Goal: Task Accomplishment & Management: Use online tool/utility

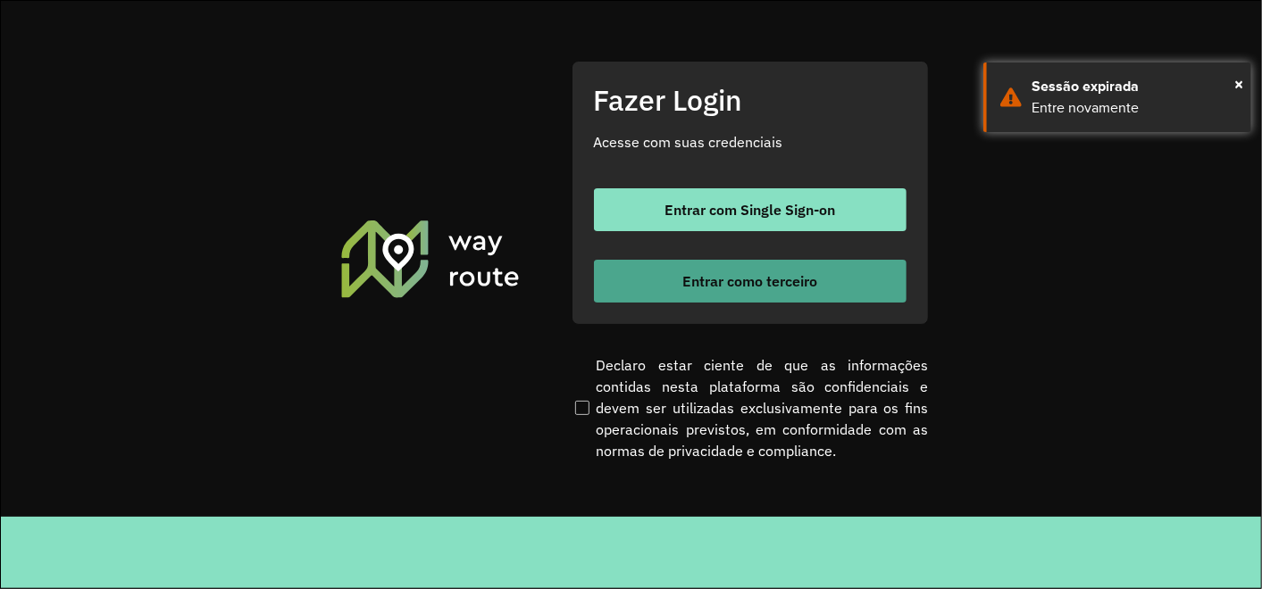
click at [721, 279] on span "Entrar como terceiro" at bounding box center [749, 281] width 135 height 14
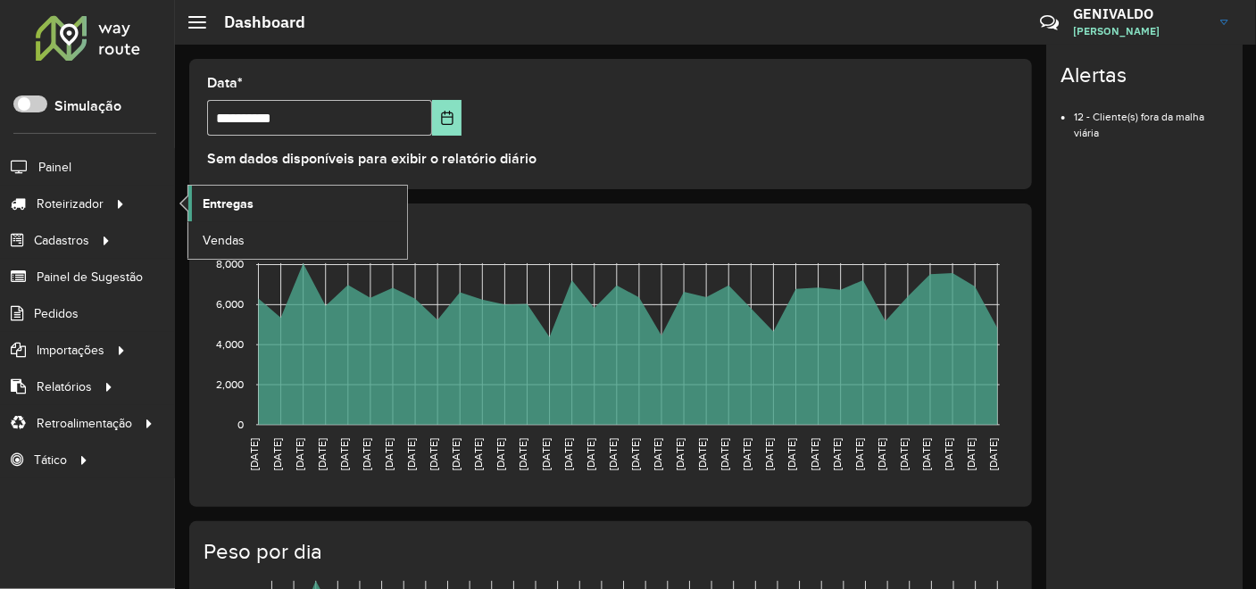
click at [216, 205] on span "Entregas" at bounding box center [228, 204] width 51 height 19
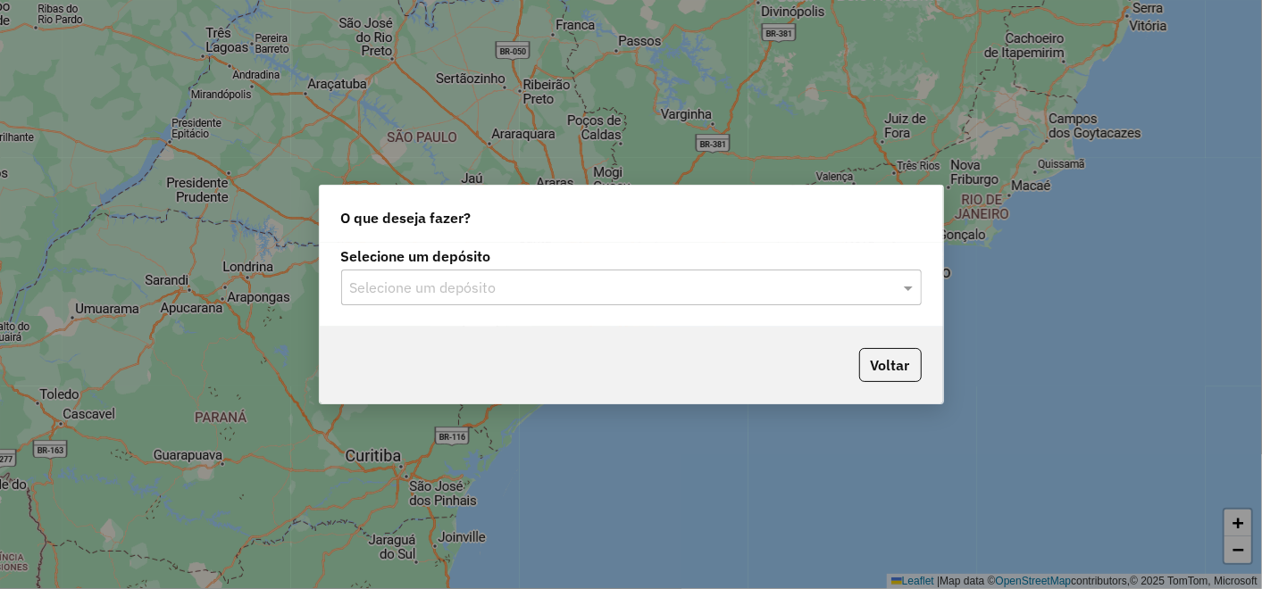
click at [602, 280] on input "text" at bounding box center [613, 288] width 527 height 21
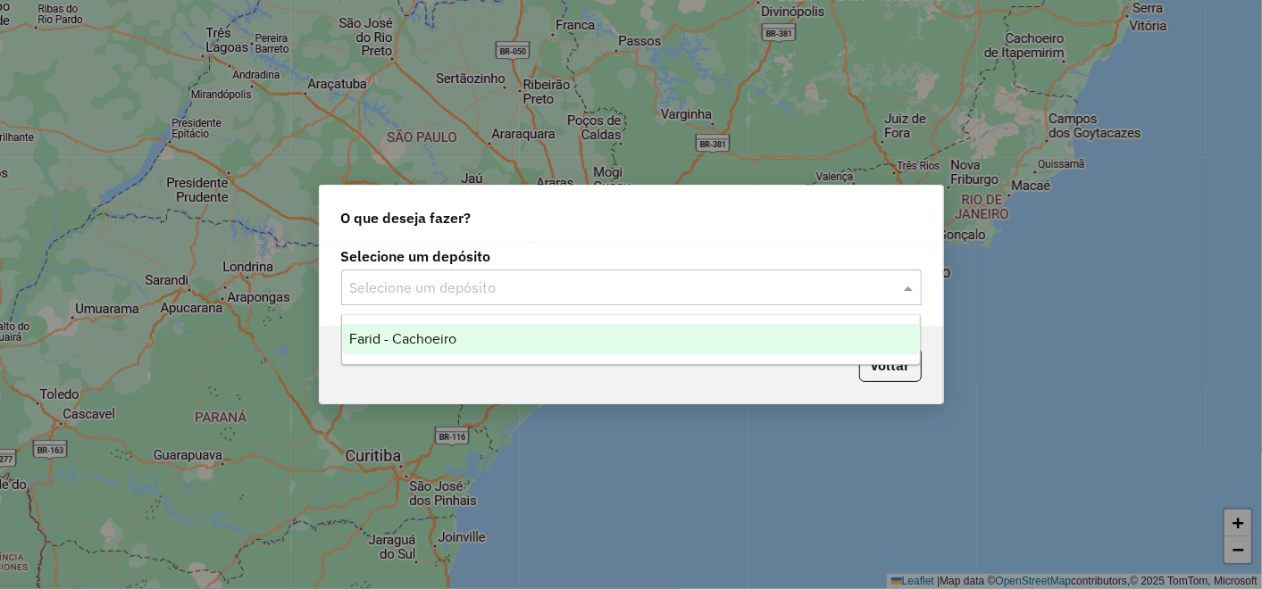
click at [533, 290] on input "text" at bounding box center [613, 288] width 527 height 21
click at [486, 331] on div "Farid - Cachoeiro" at bounding box center [631, 339] width 578 height 30
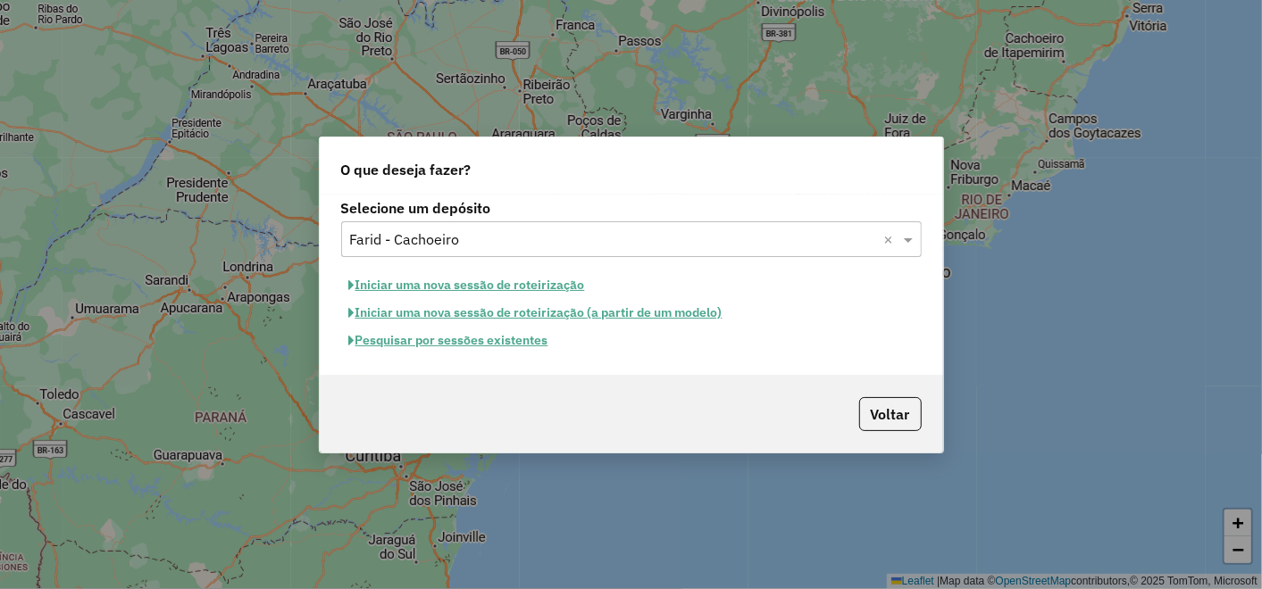
click at [477, 343] on button "Pesquisar por sessões existentes" at bounding box center [448, 341] width 215 height 28
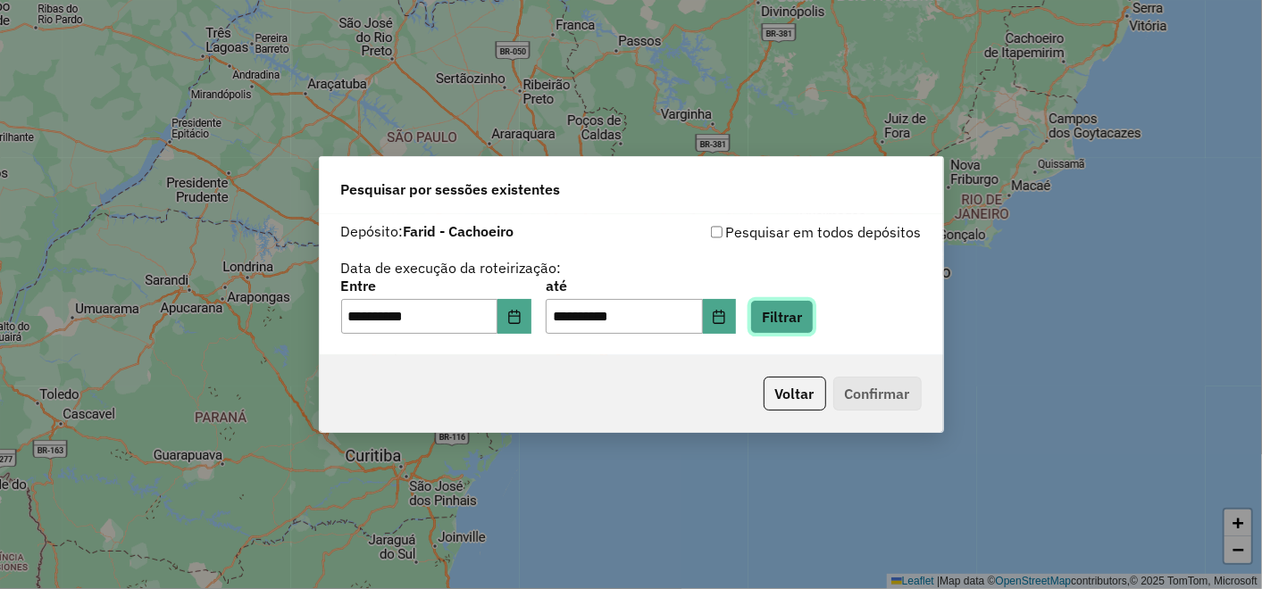
drag, startPoint x: 787, startPoint y: 316, endPoint x: 796, endPoint y: 318, distance: 10.0
click at [787, 316] on button "Filtrar" at bounding box center [781, 317] width 63 height 34
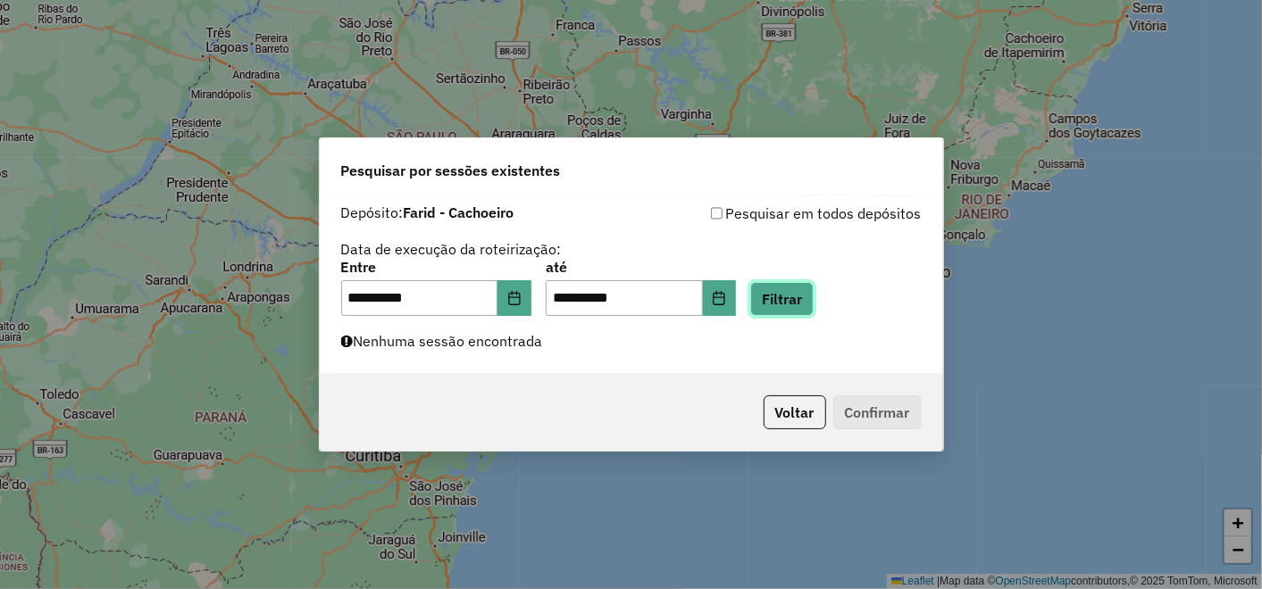
click at [792, 298] on button "Filtrar" at bounding box center [781, 299] width 63 height 34
click at [520, 300] on icon "Choose Date" at bounding box center [514, 298] width 12 height 14
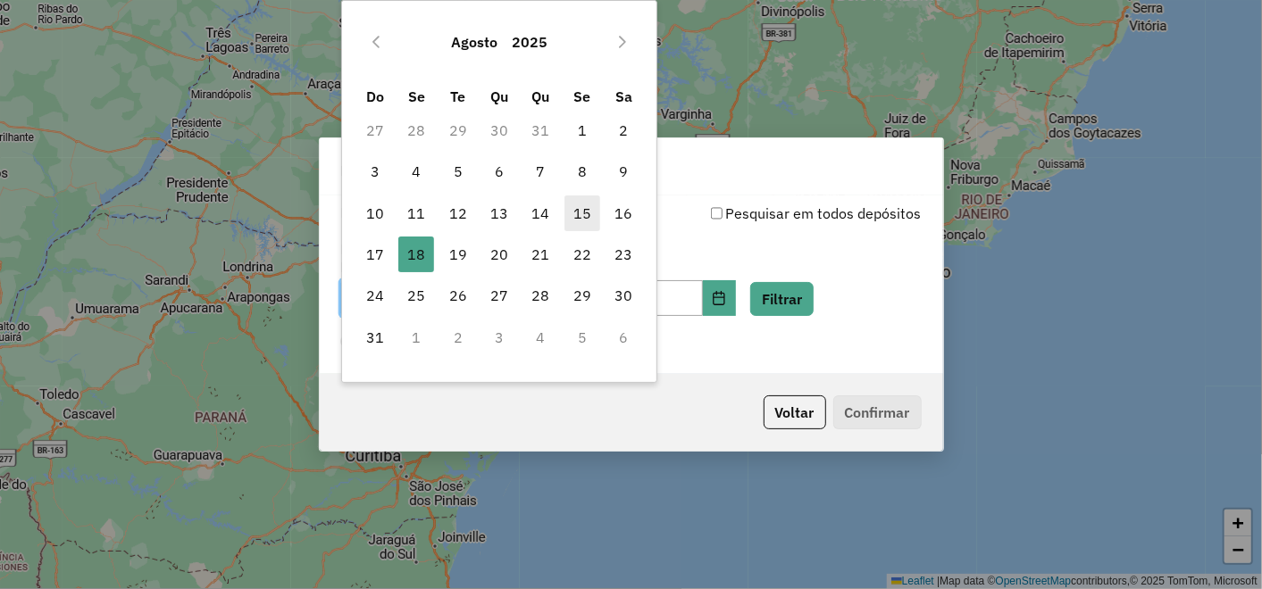
click at [568, 225] on span "15" at bounding box center [582, 214] width 36 height 36
type input "**********"
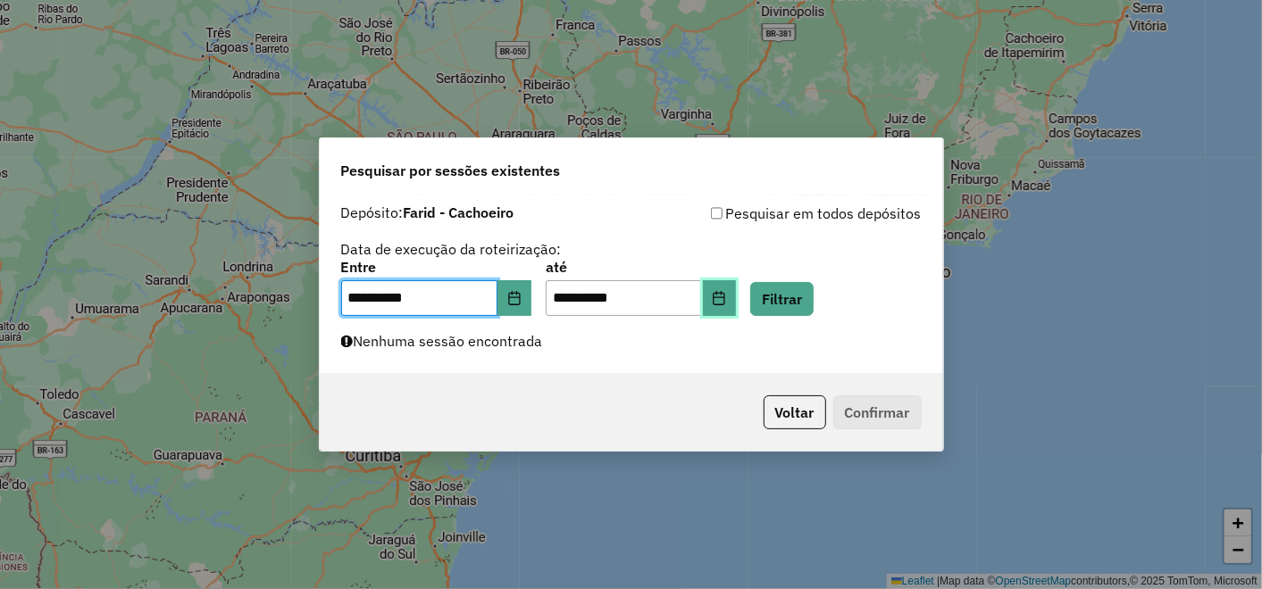
click at [737, 296] on button "Choose Date" at bounding box center [720, 298] width 34 height 36
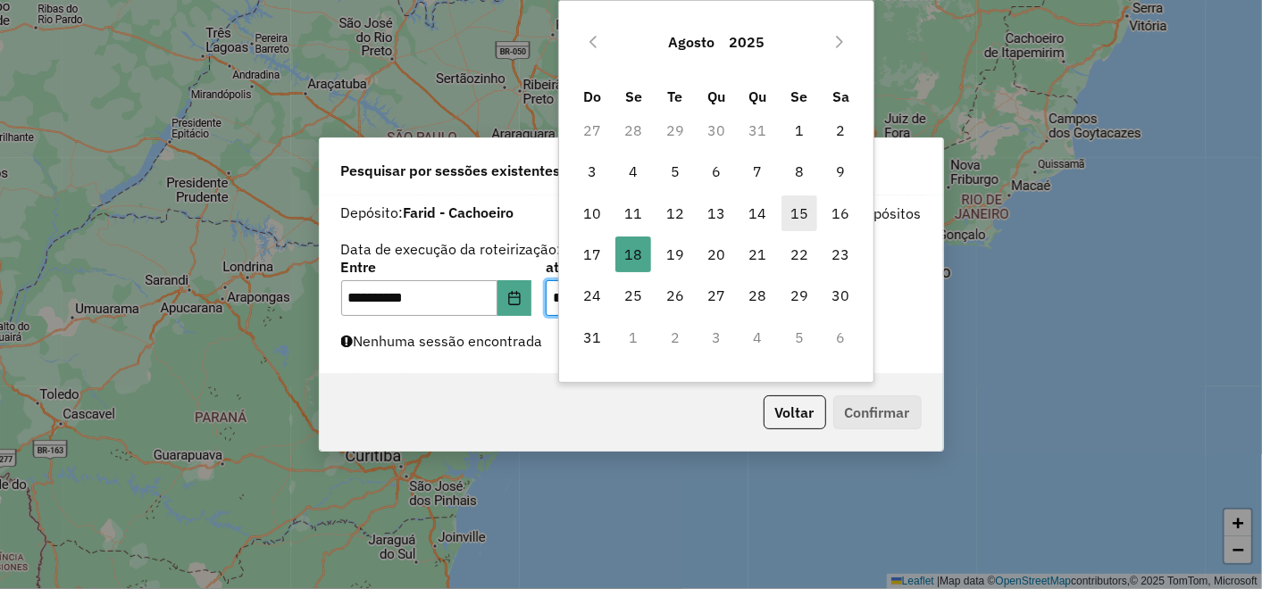
click at [787, 211] on span "15" at bounding box center [799, 214] width 36 height 36
type input "**********"
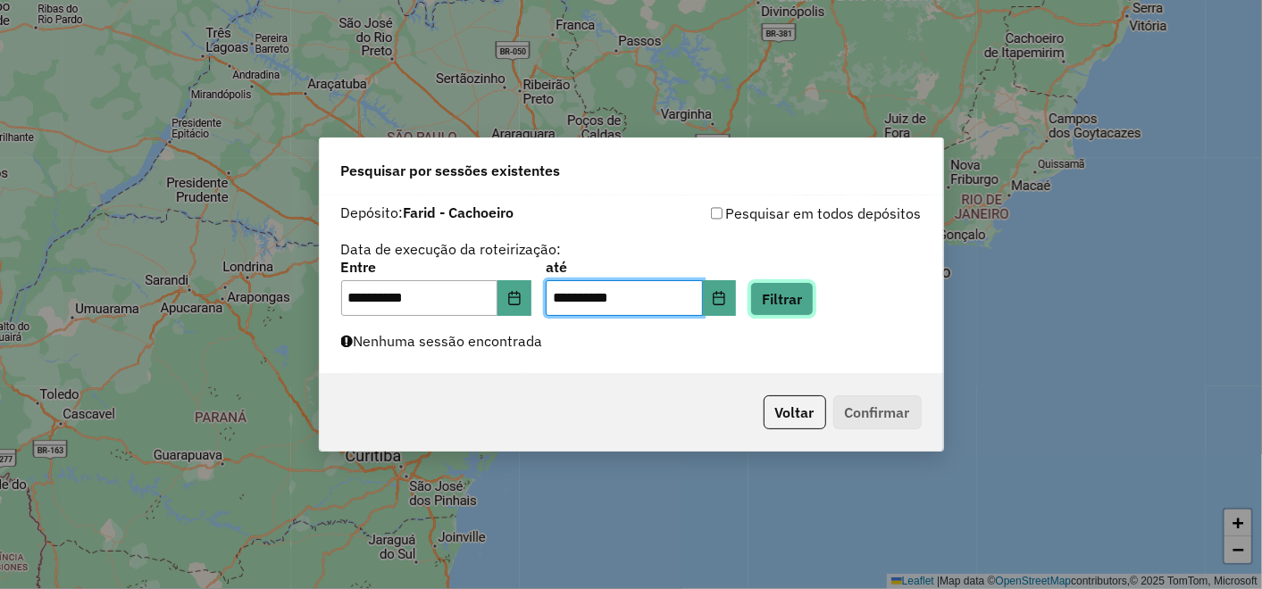
click at [813, 304] on button "Filtrar" at bounding box center [781, 299] width 63 height 34
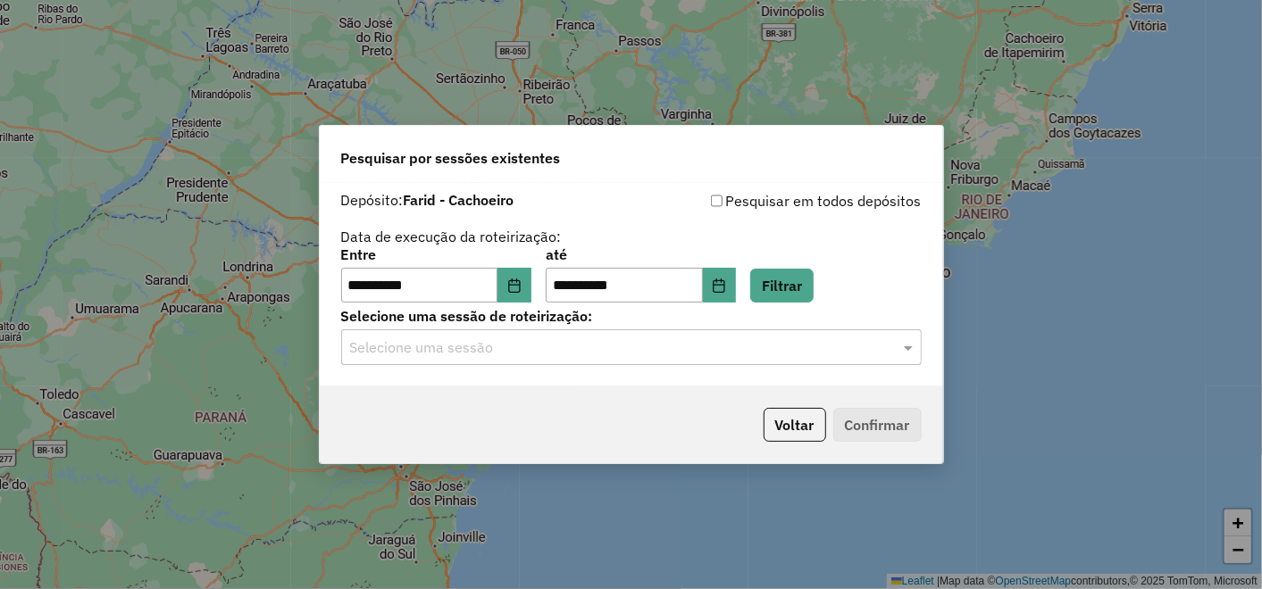
click at [754, 346] on input "text" at bounding box center [613, 347] width 527 height 21
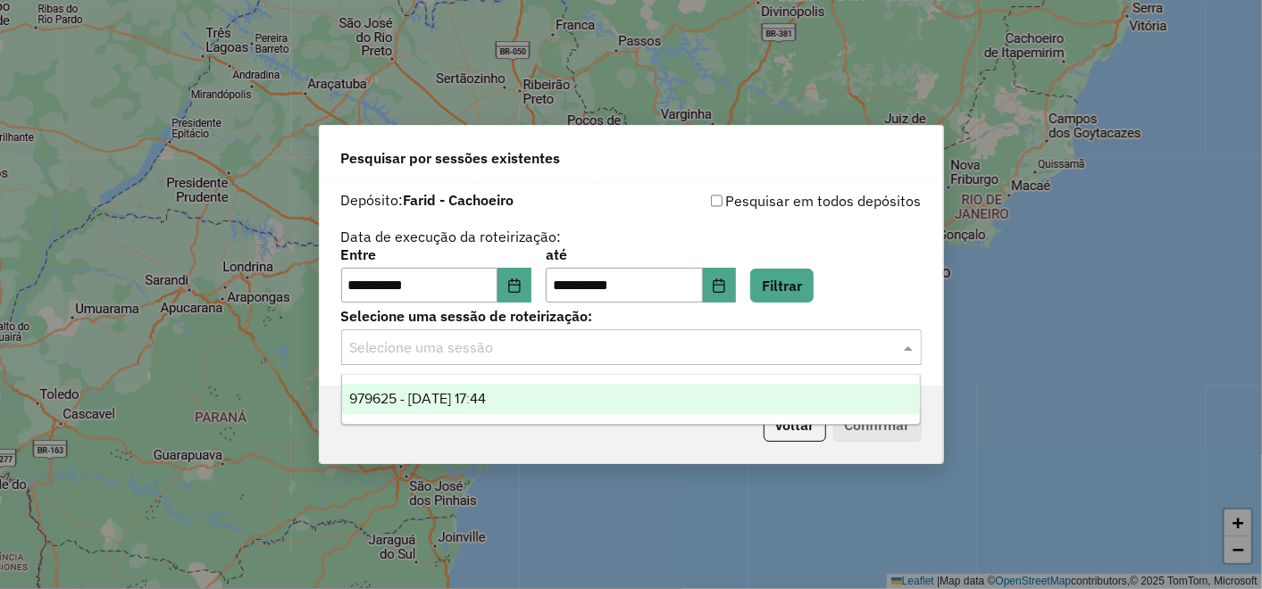
click at [644, 393] on div "979625 - 15/08/2025 17:44" at bounding box center [631, 399] width 578 height 30
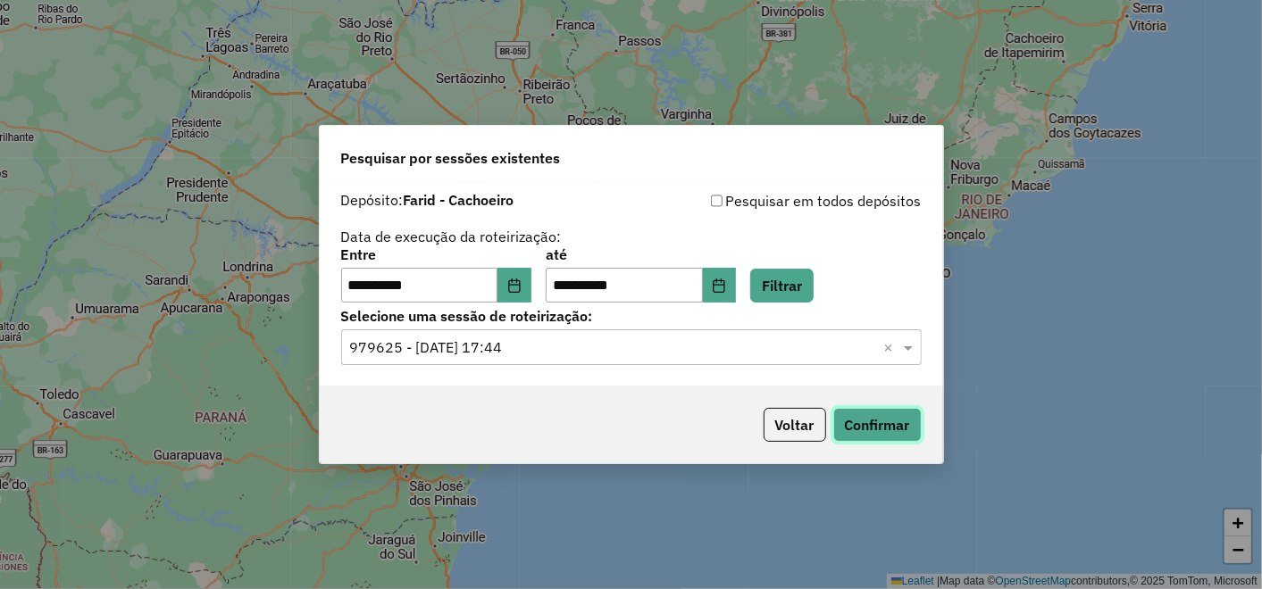
click at [904, 430] on button "Confirmar" at bounding box center [877, 425] width 88 height 34
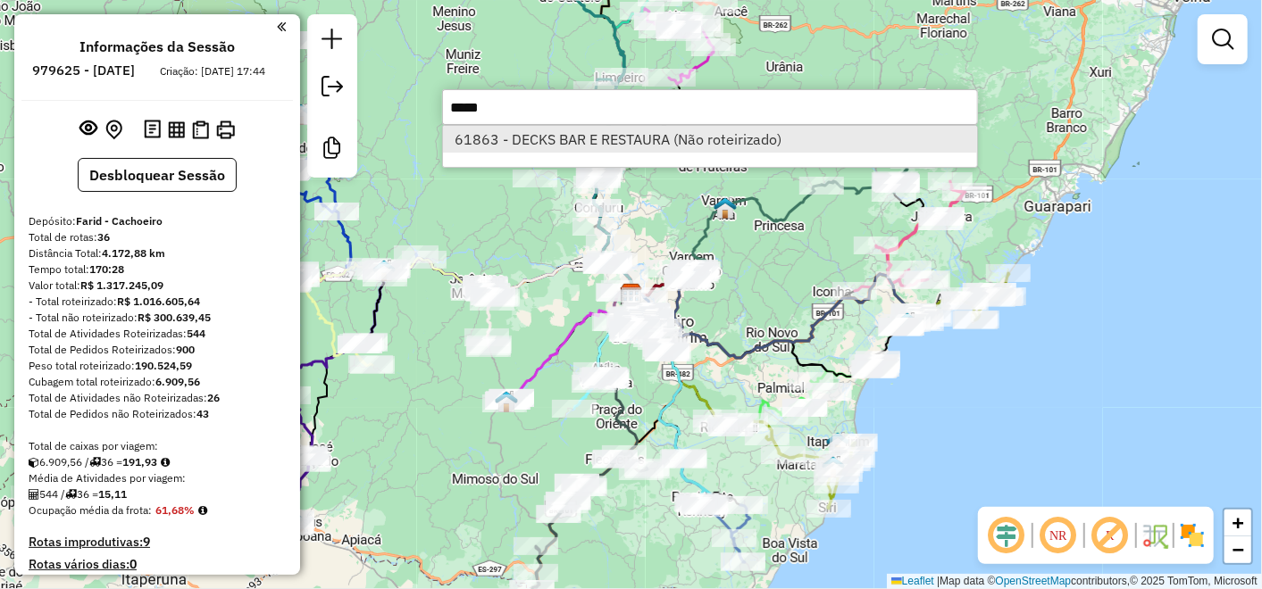
type input "*****"
click at [536, 140] on li "61863 - DECKS BAR E RESTAURA (Não roteirizado)" at bounding box center [710, 139] width 534 height 27
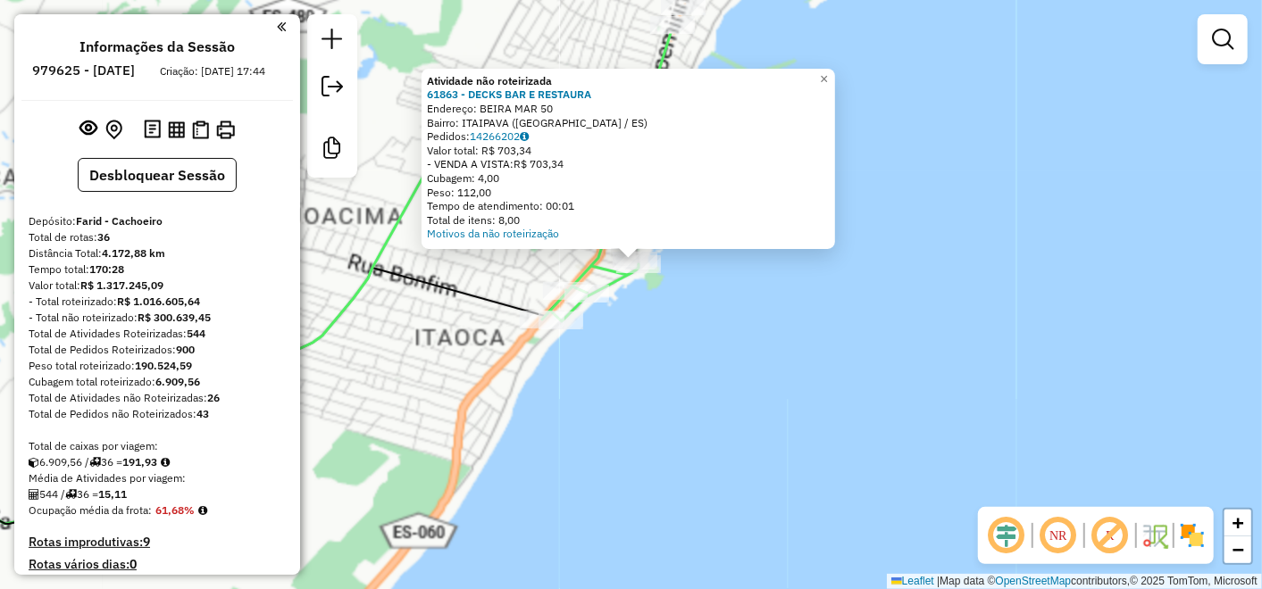
drag, startPoint x: 702, startPoint y: 199, endPoint x: 671, endPoint y: 290, distance: 96.3
click at [671, 296] on div "Atividade não roteirizada 61863 - DECKS BAR E RESTAURA Endereço: BEIRA MAR 50 B…" at bounding box center [631, 294] width 1262 height 589
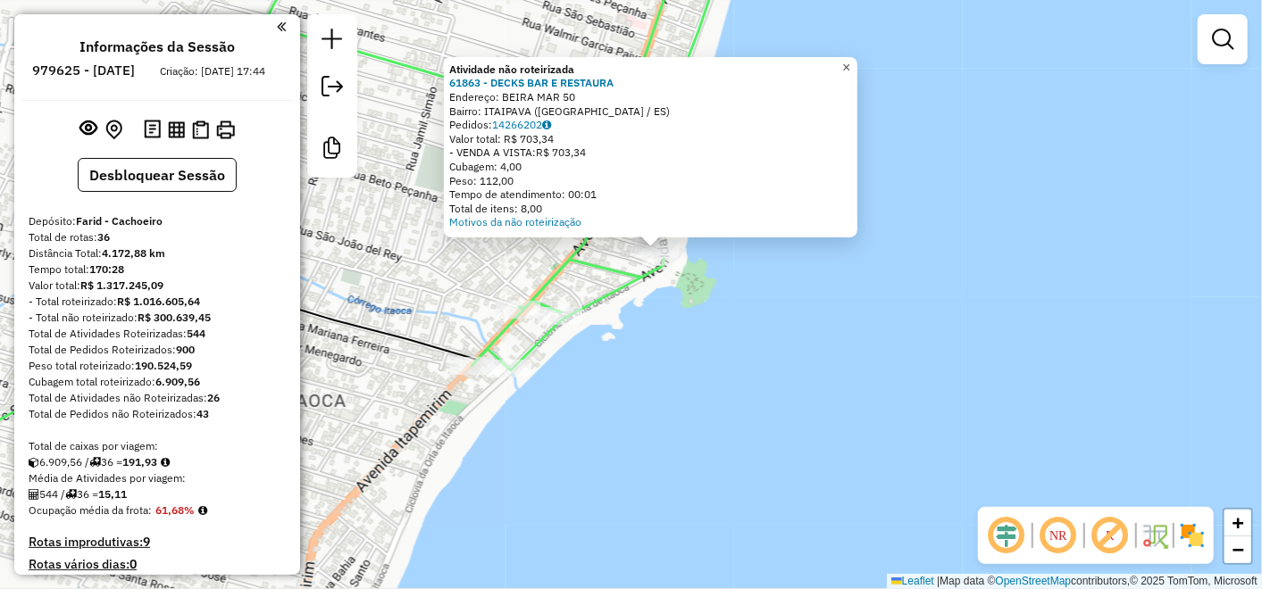
click at [850, 60] on span "×" at bounding box center [846, 67] width 8 height 15
